Goal: Task Accomplishment & Management: Use online tool/utility

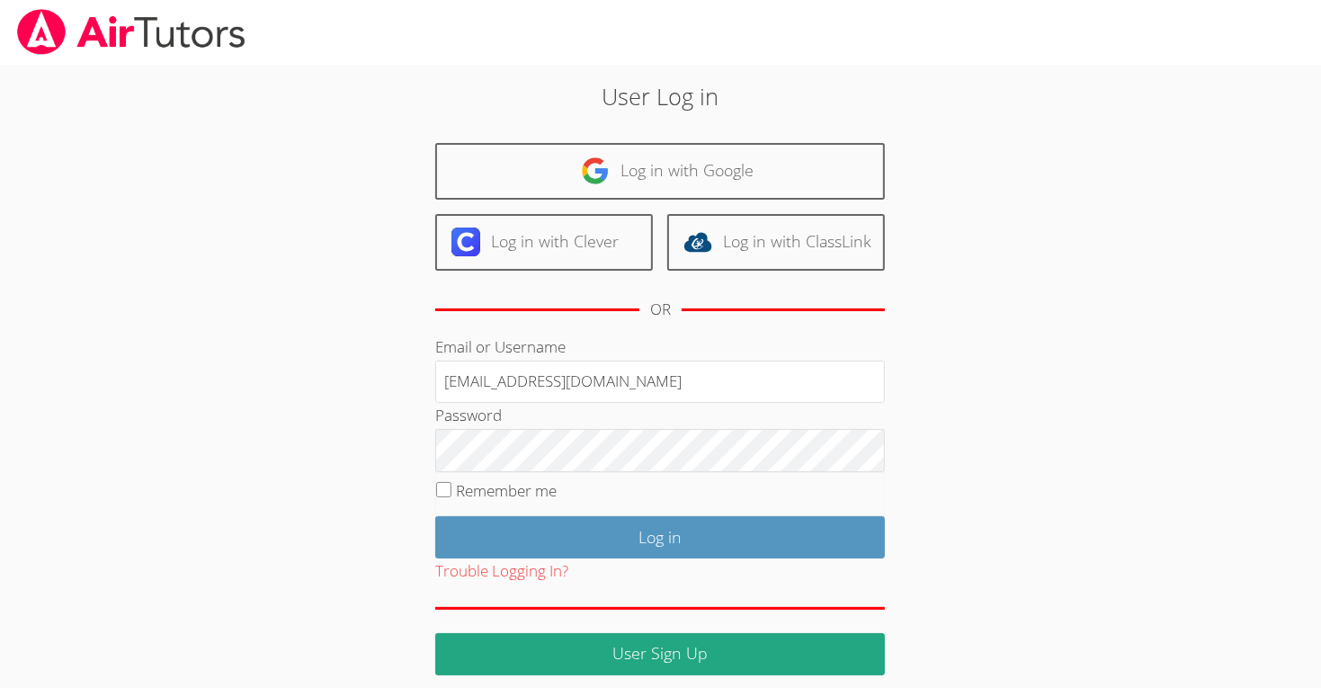
type input "m.chamizo1@lodiusi.org"
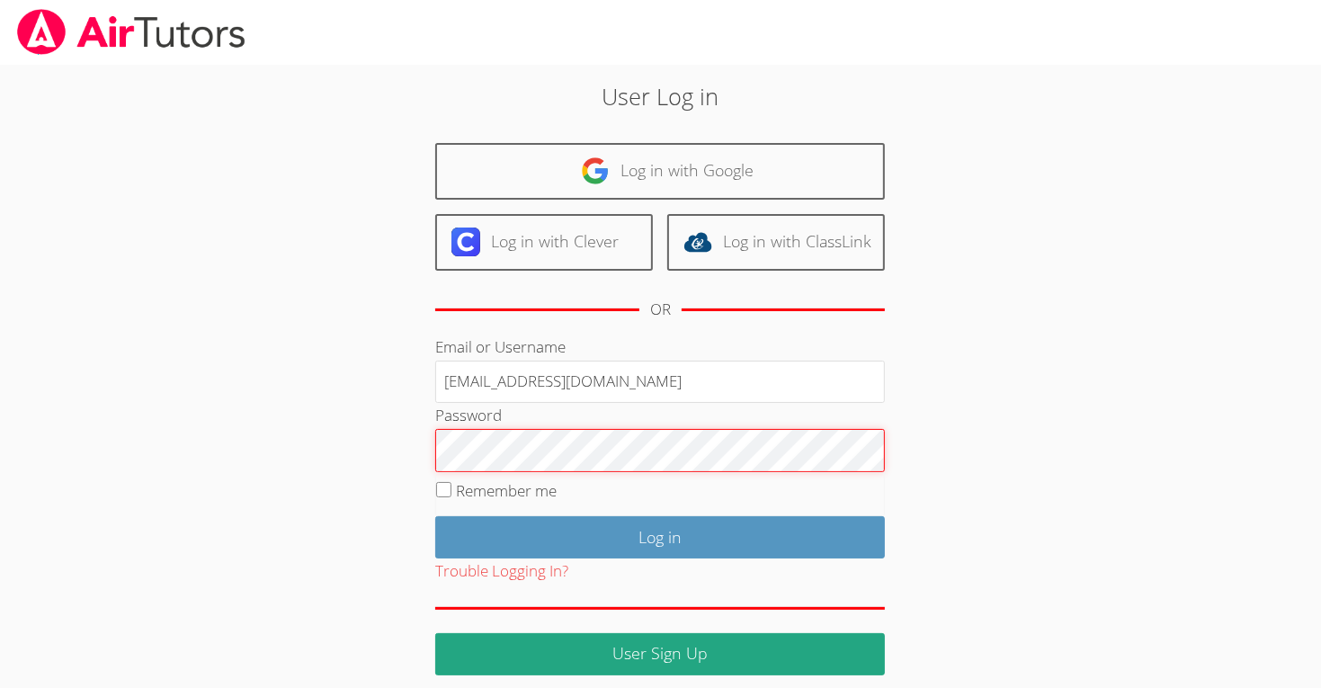
click at [435, 516] on input "Log in" at bounding box center [660, 537] width 450 height 42
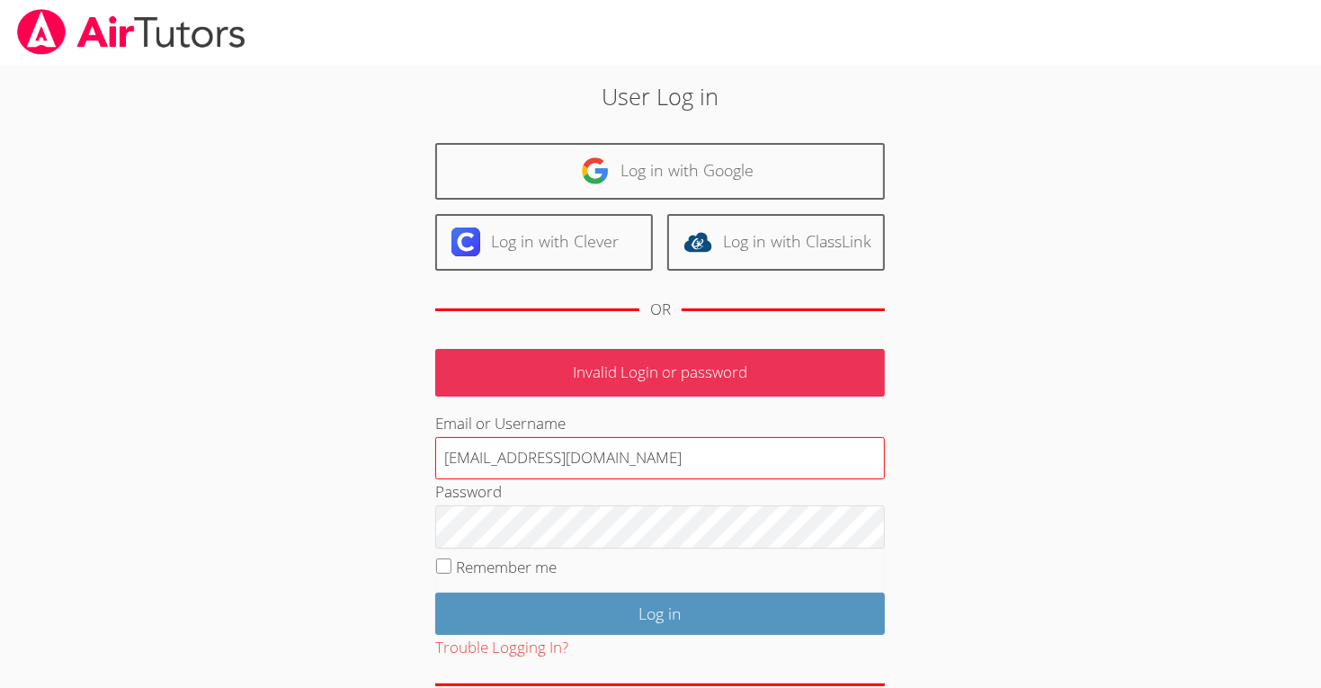
click at [711, 451] on input "[EMAIL_ADDRESS][DOMAIN_NAME]" at bounding box center [660, 458] width 450 height 43
type input "m"
click at [700, 455] on input "Email or Username" at bounding box center [660, 458] width 450 height 43
click at [733, 444] on input "[EMAIL_ADDRESS][DOMAIN_NAME]" at bounding box center [660, 458] width 450 height 43
type input "m"
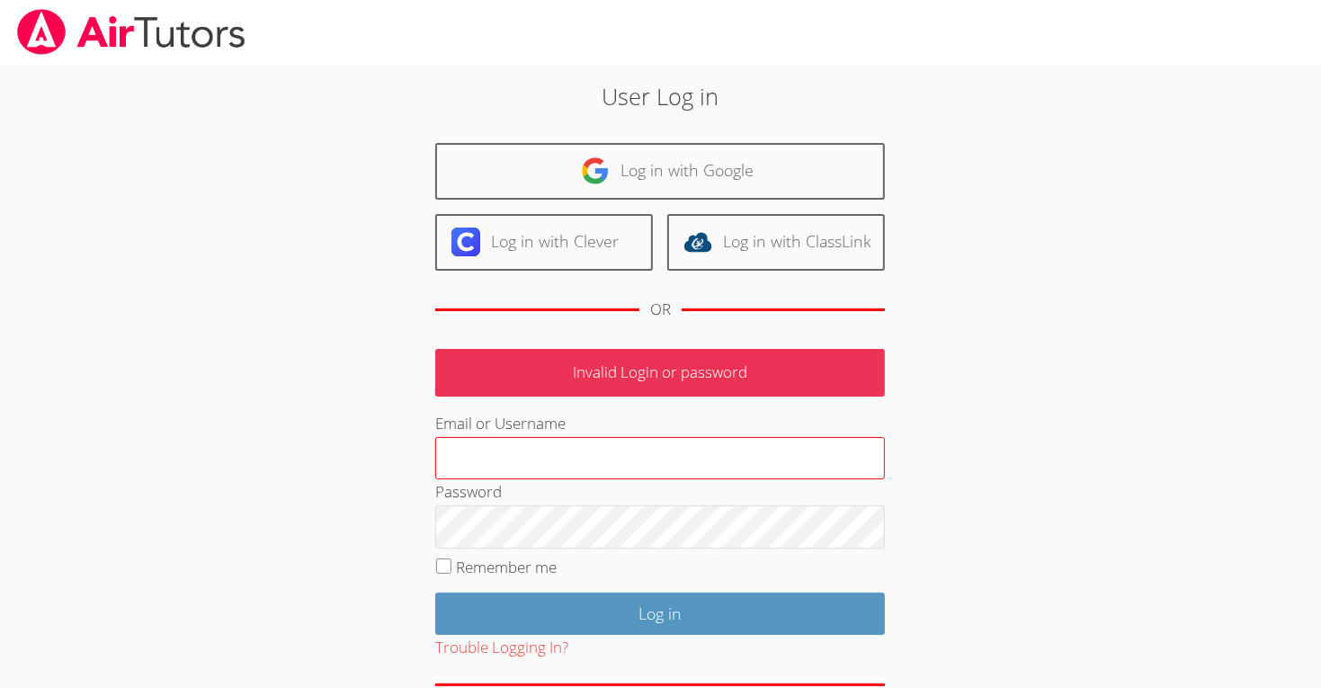
click at [718, 438] on input "Email or Username" at bounding box center [660, 458] width 450 height 43
type input "[EMAIL_ADDRESS][DOMAIN_NAME]"
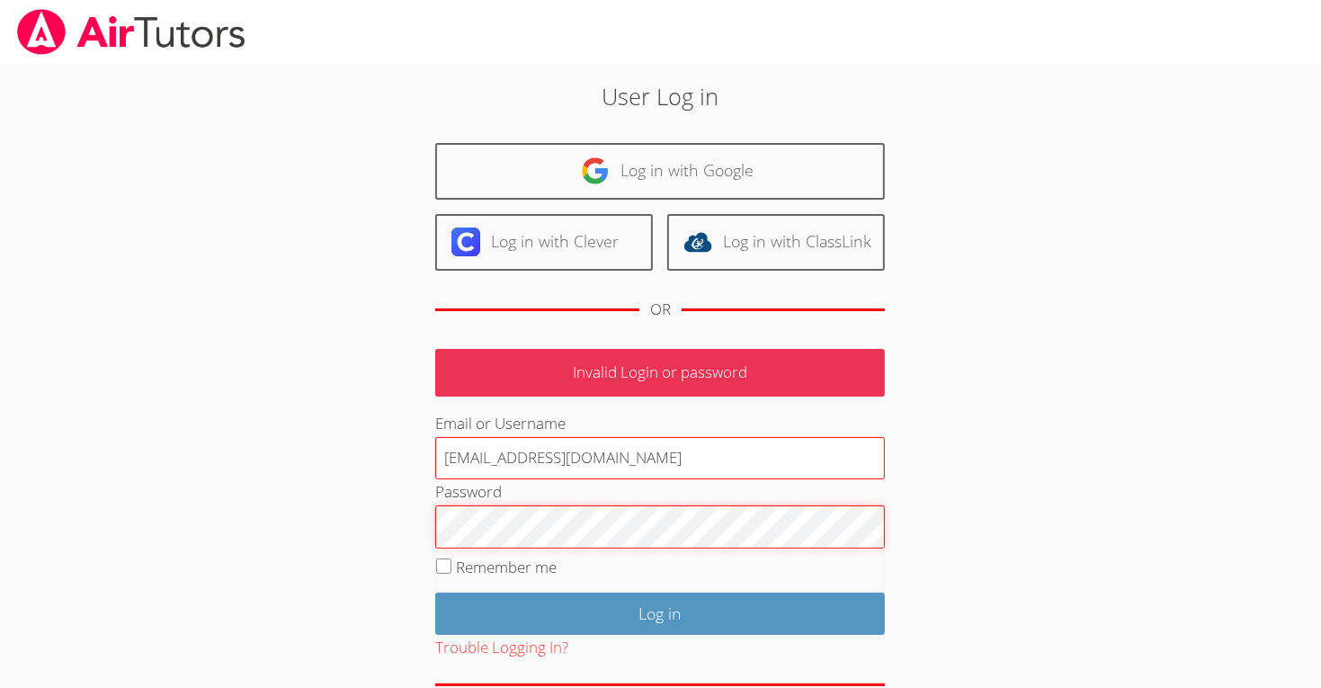
click at [435, 593] on input "Log in" at bounding box center [660, 614] width 450 height 42
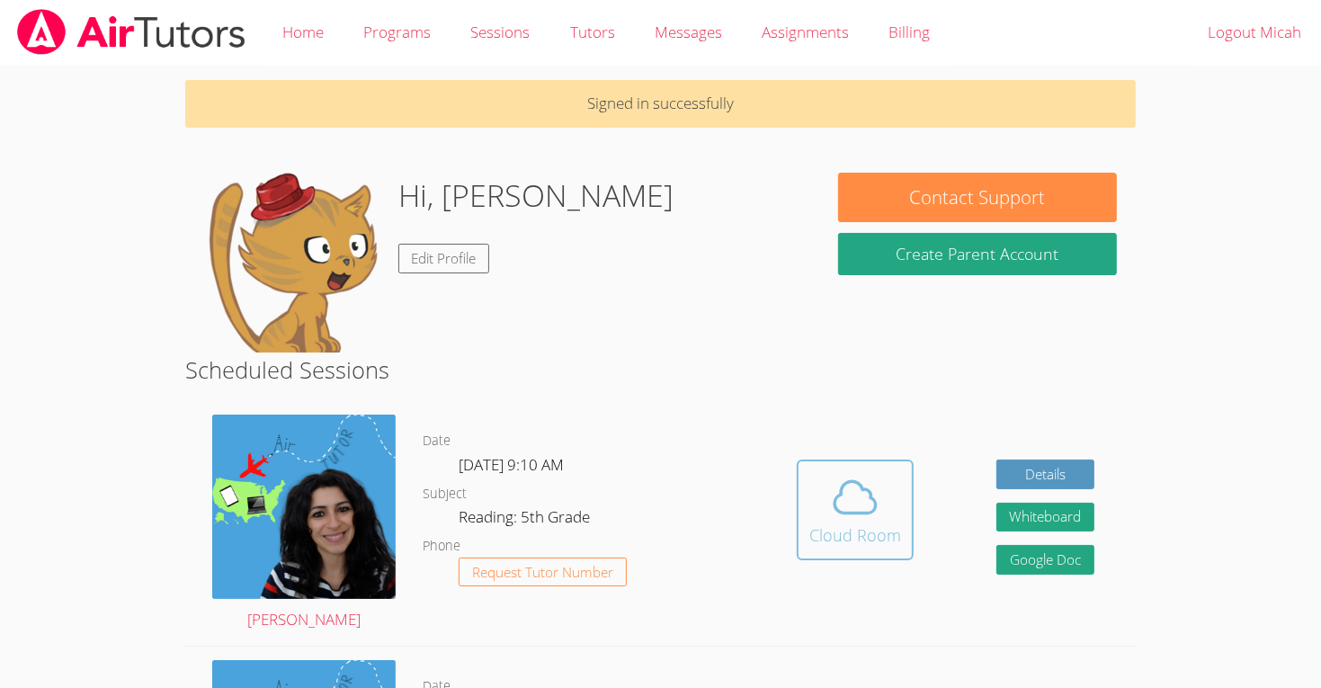
click at [849, 528] on div "Cloud Room" at bounding box center [855, 534] width 92 height 25
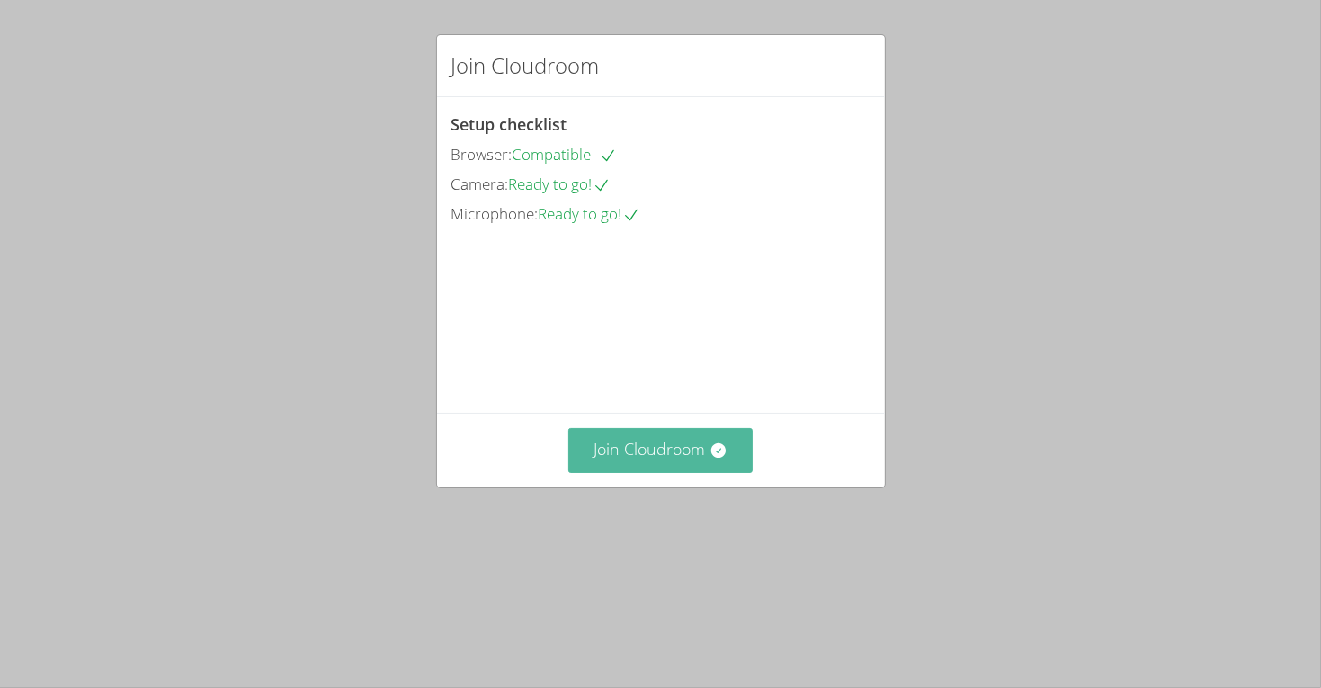
click at [698, 472] on button "Join Cloudroom" at bounding box center [660, 450] width 184 height 44
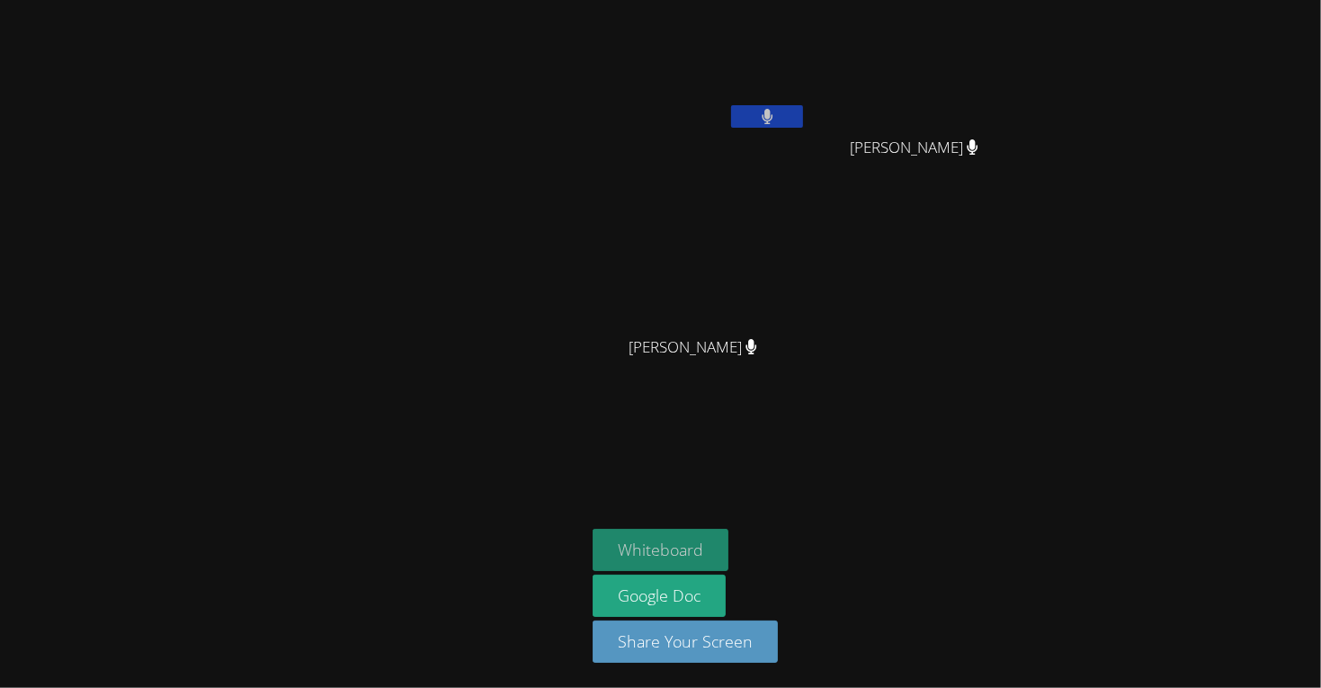
click at [671, 548] on button "Whiteboard" at bounding box center [661, 550] width 136 height 42
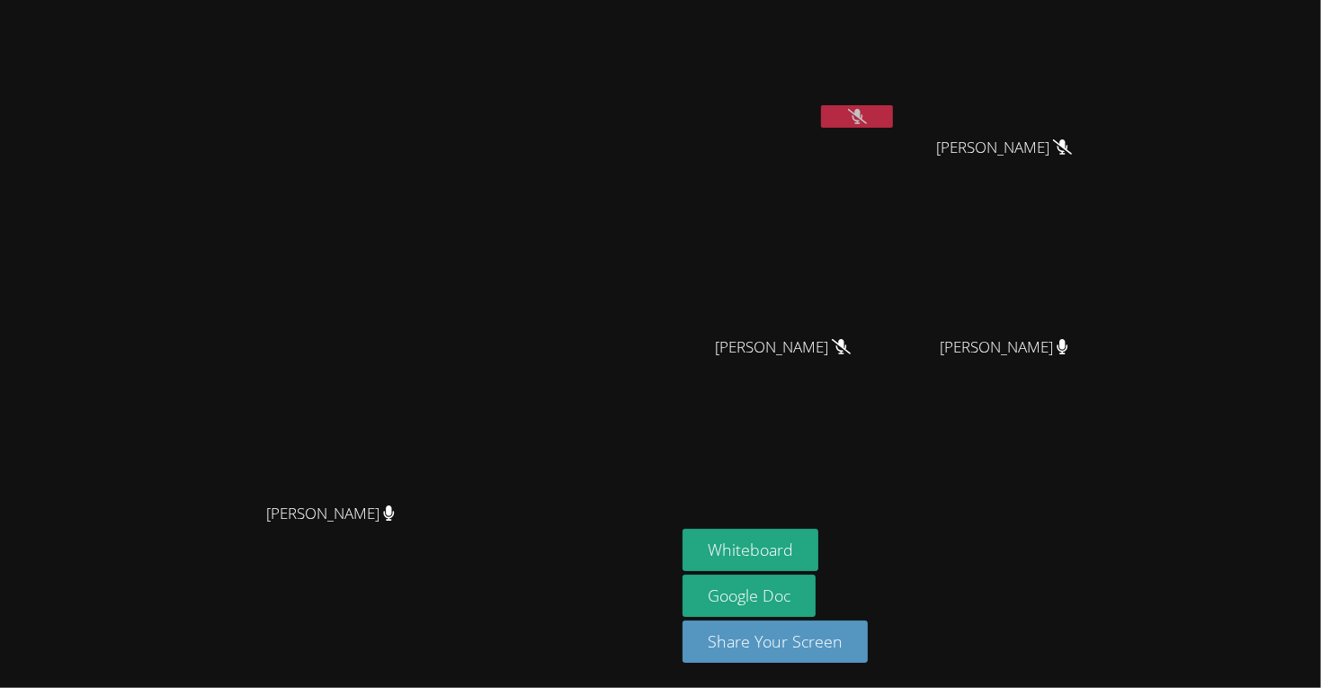
click at [893, 125] on button at bounding box center [857, 116] width 72 height 22
click at [893, 115] on button at bounding box center [857, 116] width 72 height 22
click at [867, 115] on icon at bounding box center [857, 116] width 19 height 15
click at [862, 115] on icon at bounding box center [857, 116] width 11 height 15
click at [818, 548] on button "Whiteboard" at bounding box center [751, 550] width 136 height 42
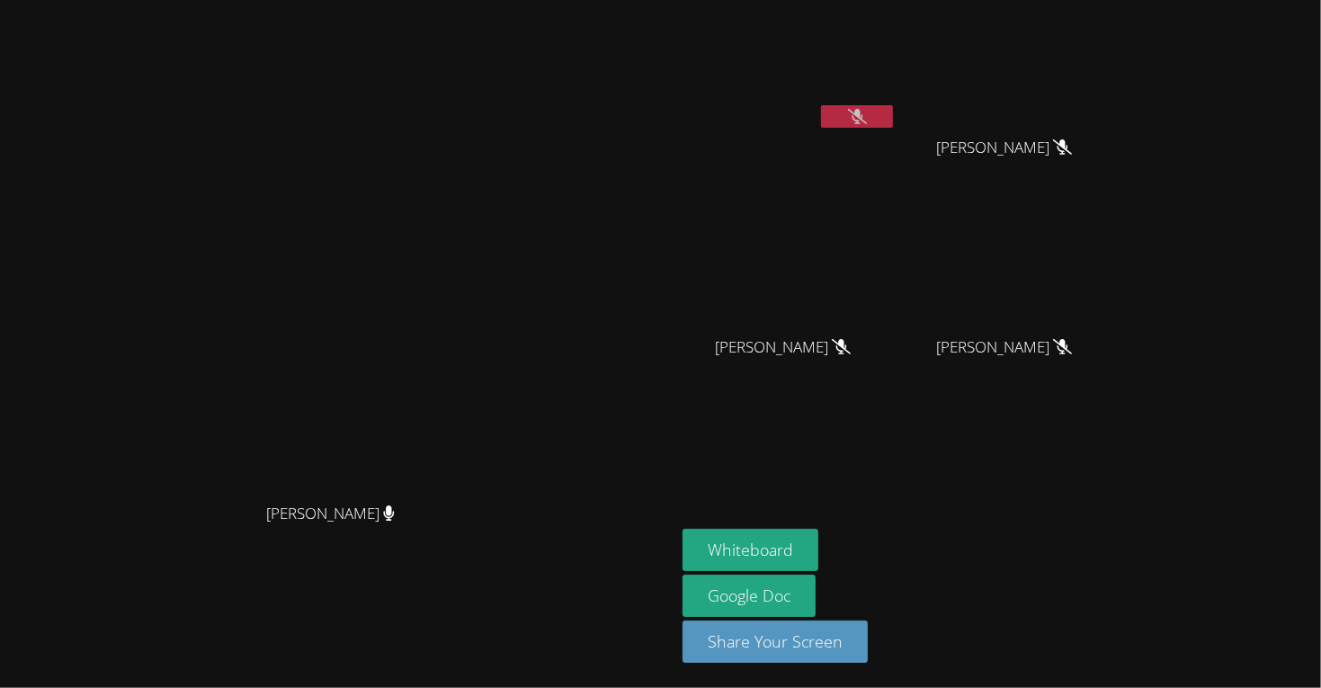
click at [893, 107] on button at bounding box center [857, 116] width 72 height 22
click at [893, 111] on button at bounding box center [857, 116] width 72 height 22
click at [867, 117] on icon at bounding box center [857, 116] width 19 height 15
click at [863, 117] on icon at bounding box center [858, 116] width 12 height 15
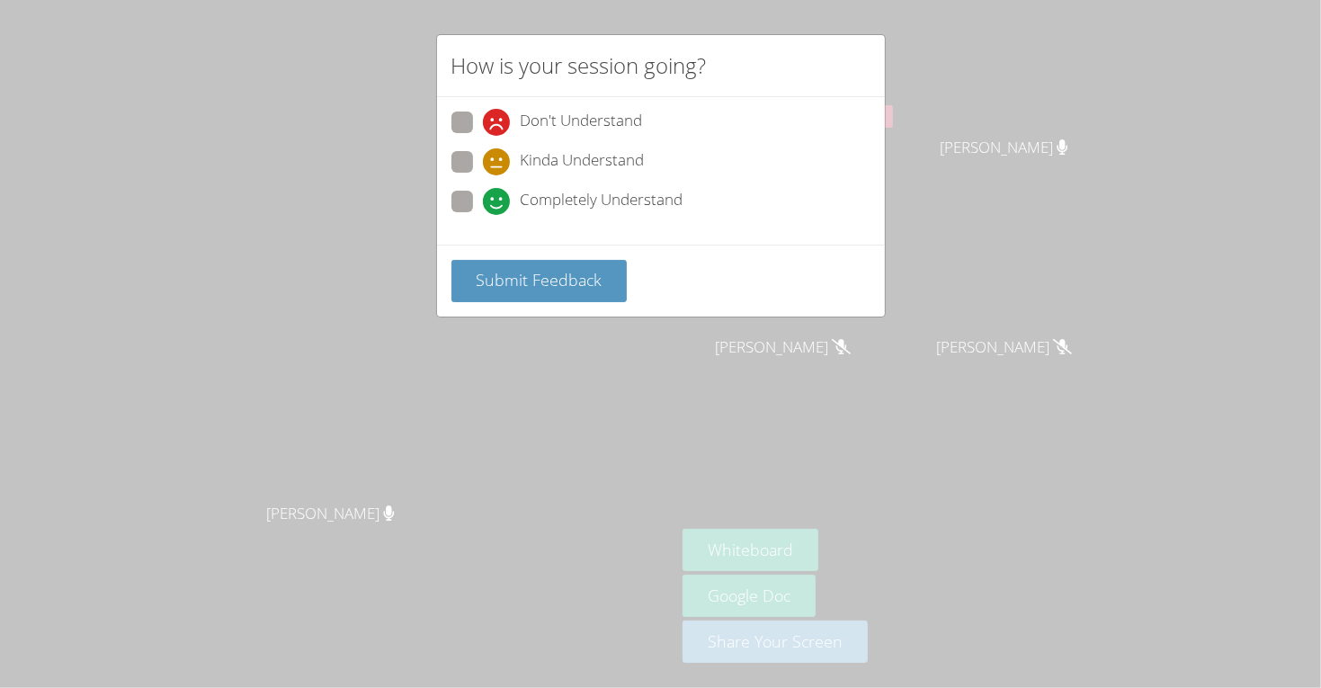
click at [530, 195] on span "Completely Understand" at bounding box center [602, 201] width 163 height 27
click at [498, 195] on input "Completely Understand" at bounding box center [490, 198] width 15 height 15
radio input "true"
click at [525, 258] on div "Submit Feedback" at bounding box center [661, 281] width 448 height 72
click at [540, 263] on button "Submit Feedback" at bounding box center [539, 281] width 176 height 42
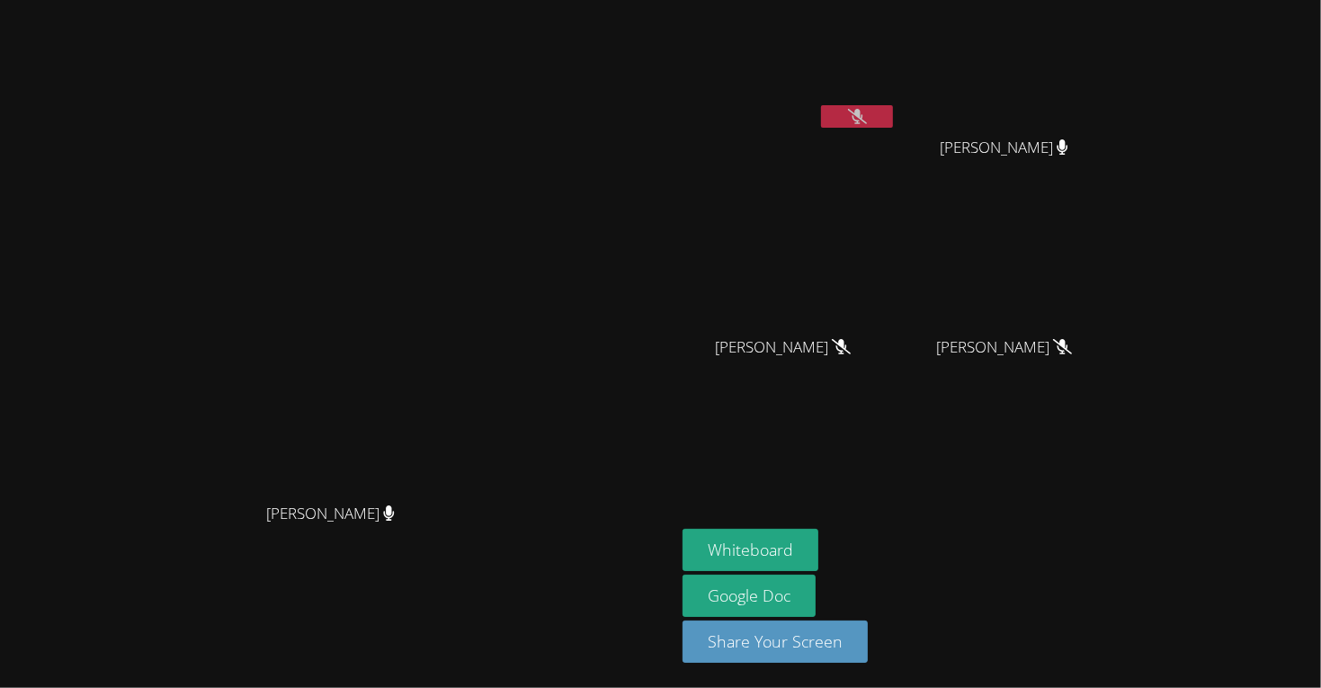
click at [897, 101] on video at bounding box center [790, 67] width 214 height 121
click at [893, 118] on button at bounding box center [857, 116] width 72 height 22
click at [893, 122] on button at bounding box center [857, 116] width 72 height 22
